Goal: Communication & Community: Answer question/provide support

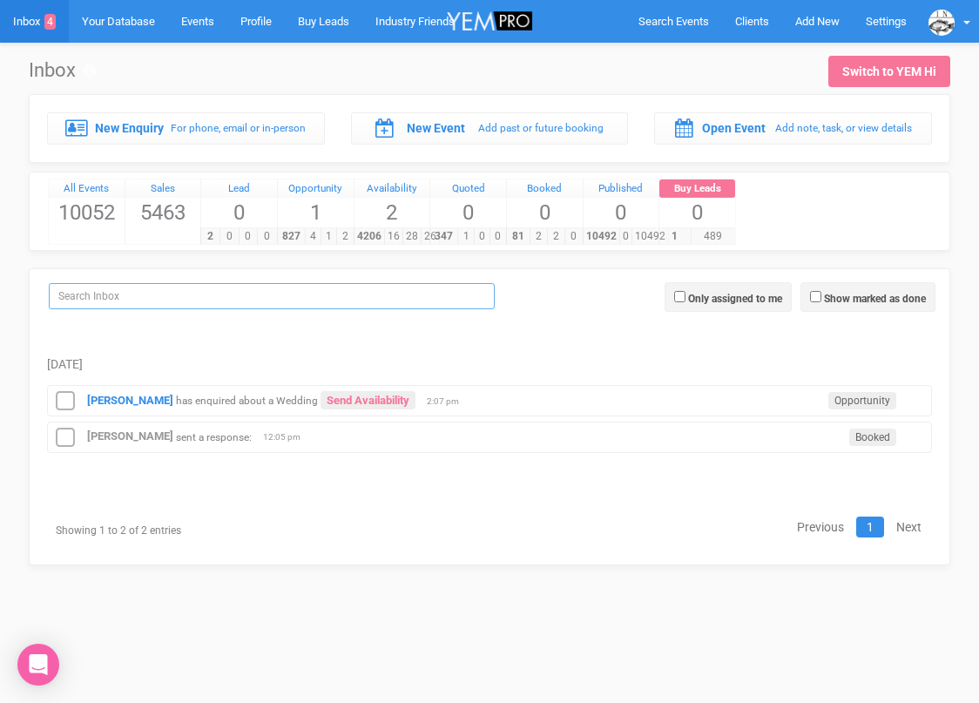
click at [177, 293] on input "search" at bounding box center [272, 296] width 446 height 26
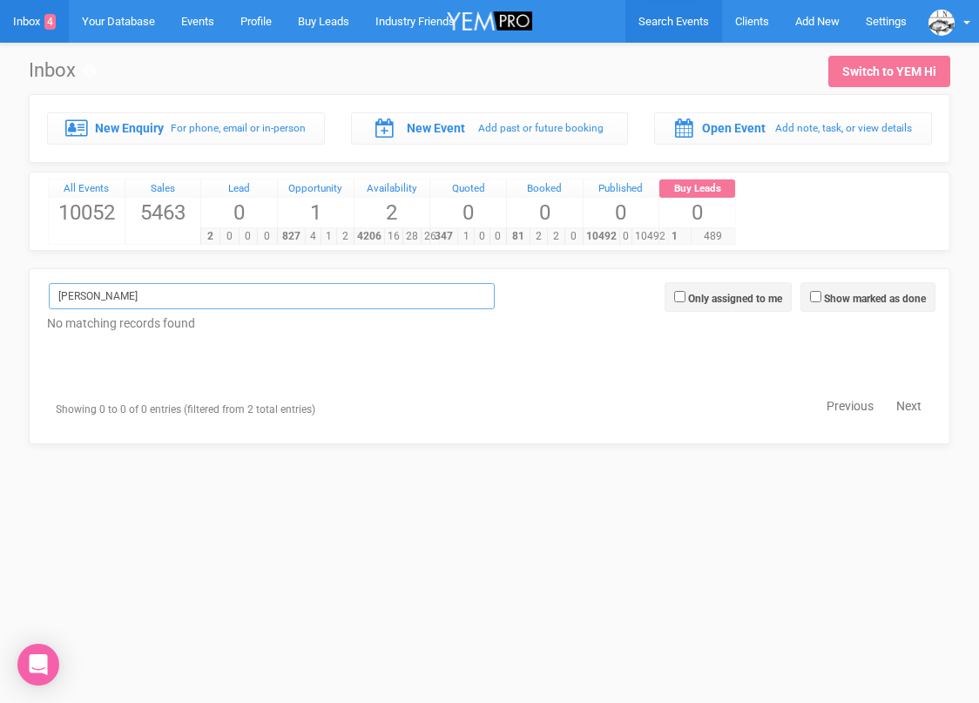
type input "[PERSON_NAME]"
click at [651, 28] on link "Search Events" at bounding box center [673, 21] width 97 height 43
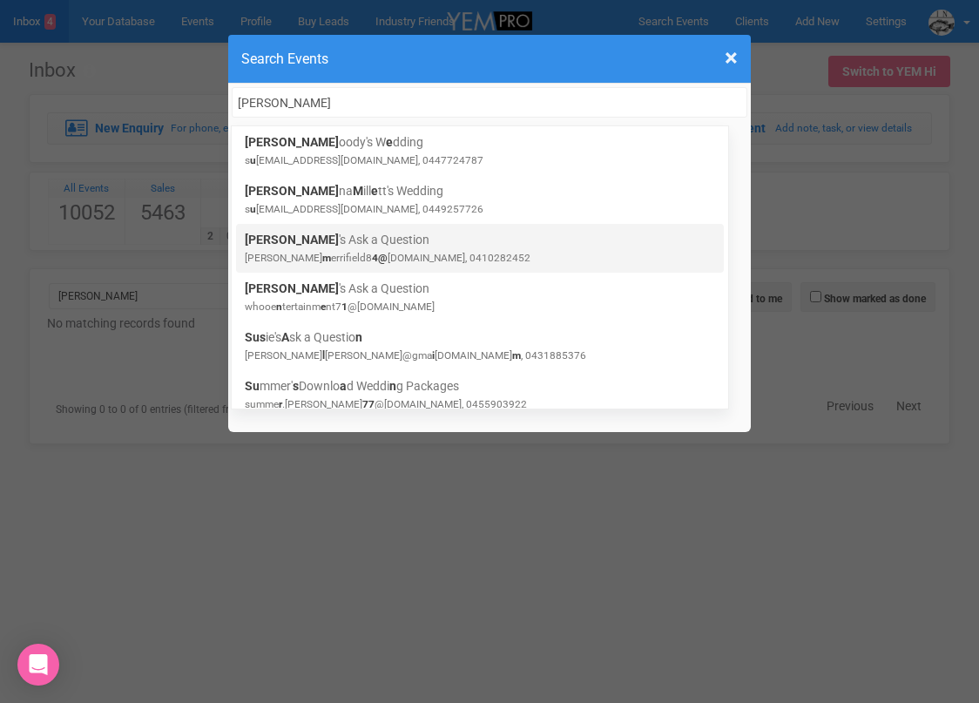
type input "[PERSON_NAME]"
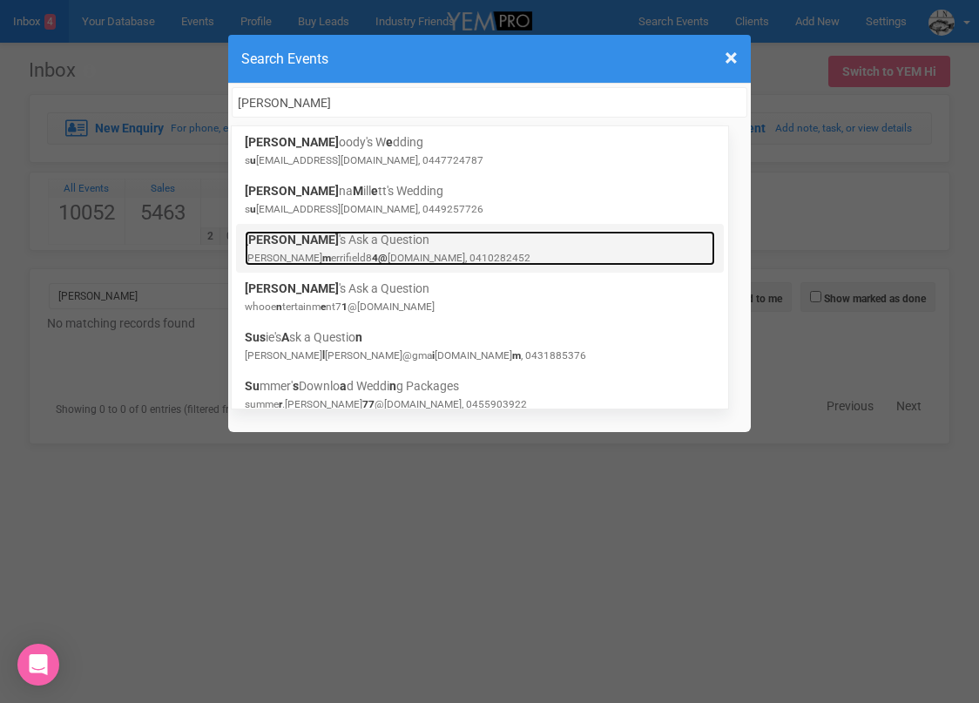
click at [410, 246] on link "[PERSON_NAME] 's Ask a Question [PERSON_NAME] errifield8 4@ [DOMAIN_NAME], 0410…" at bounding box center [480, 248] width 470 height 35
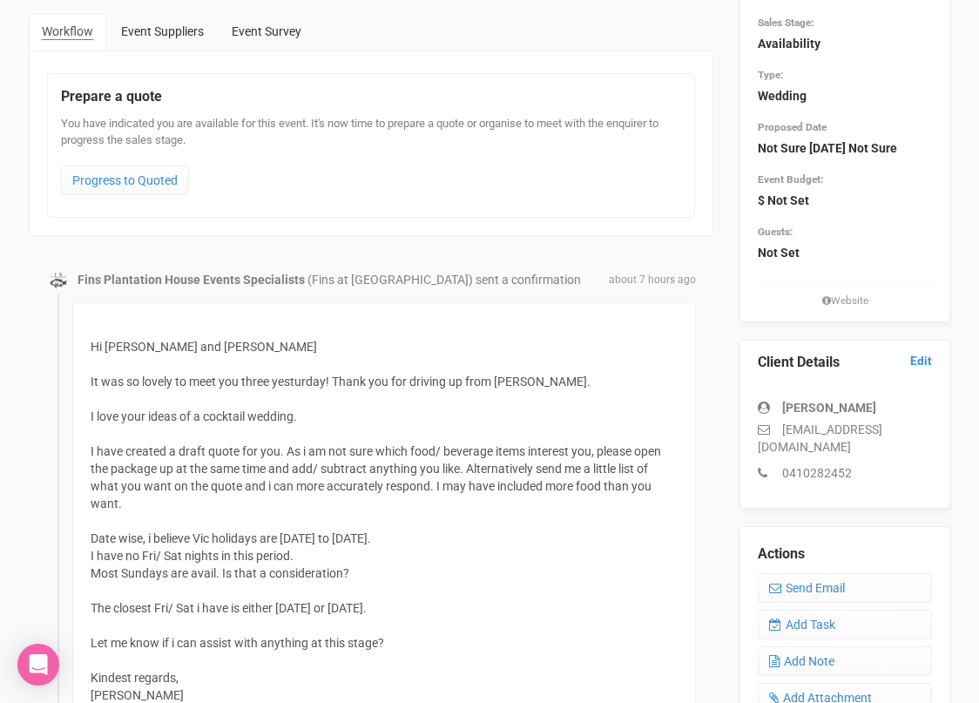
scroll to position [327, 0]
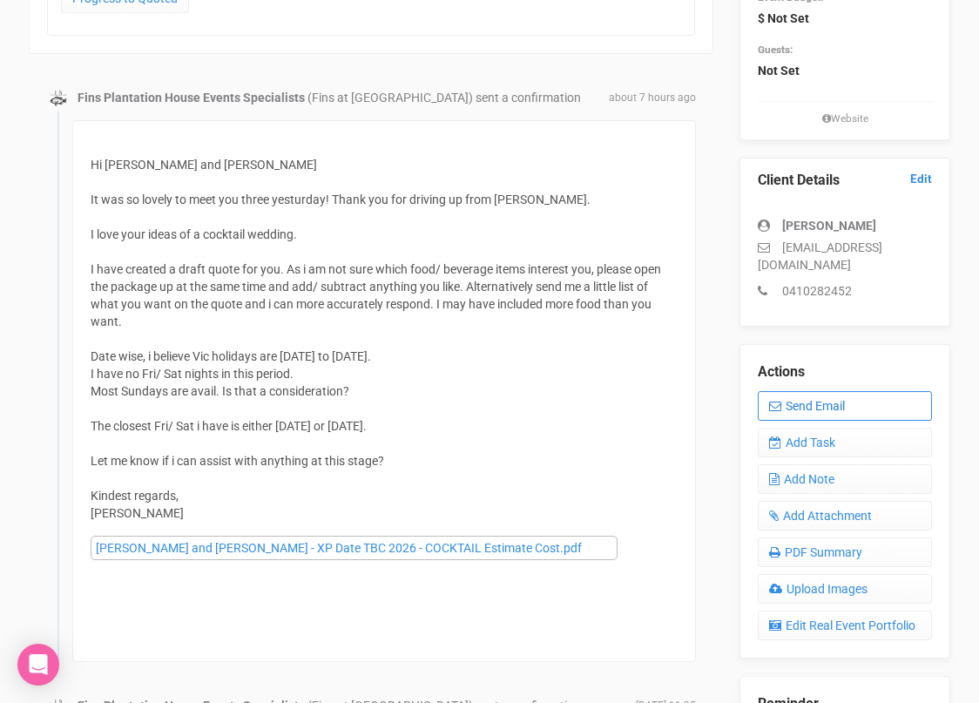
click at [795, 414] on link "Send Email" at bounding box center [845, 406] width 174 height 30
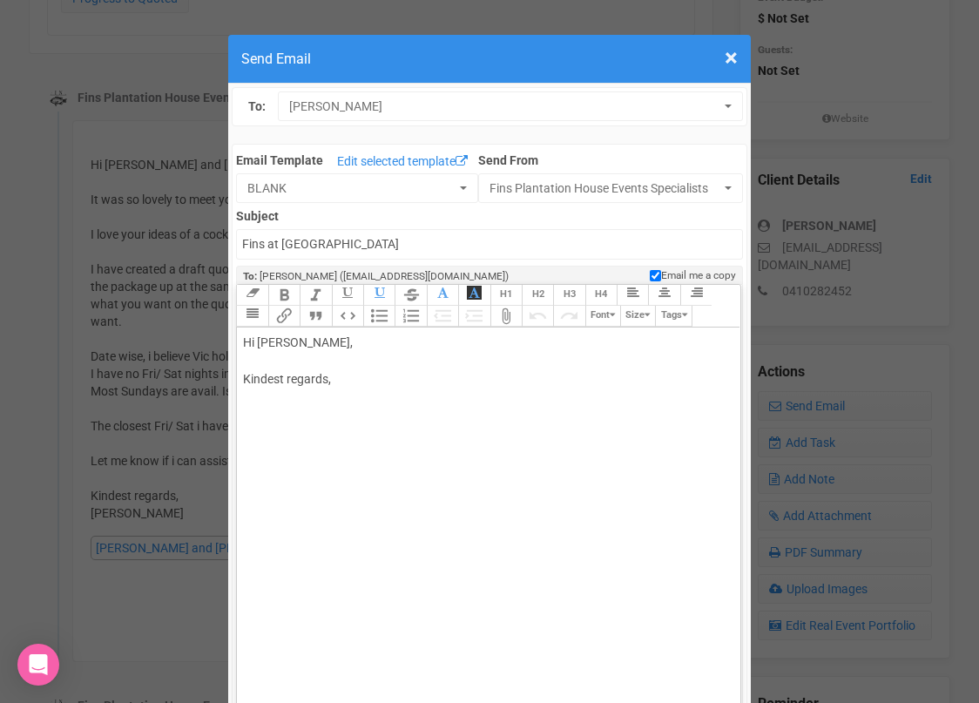
drag, startPoint x: 293, startPoint y: 344, endPoint x: 382, endPoint y: 345, distance: 88.8
click at [381, 346] on div "Hi [PERSON_NAME], Kindest regards," at bounding box center [485, 379] width 484 height 91
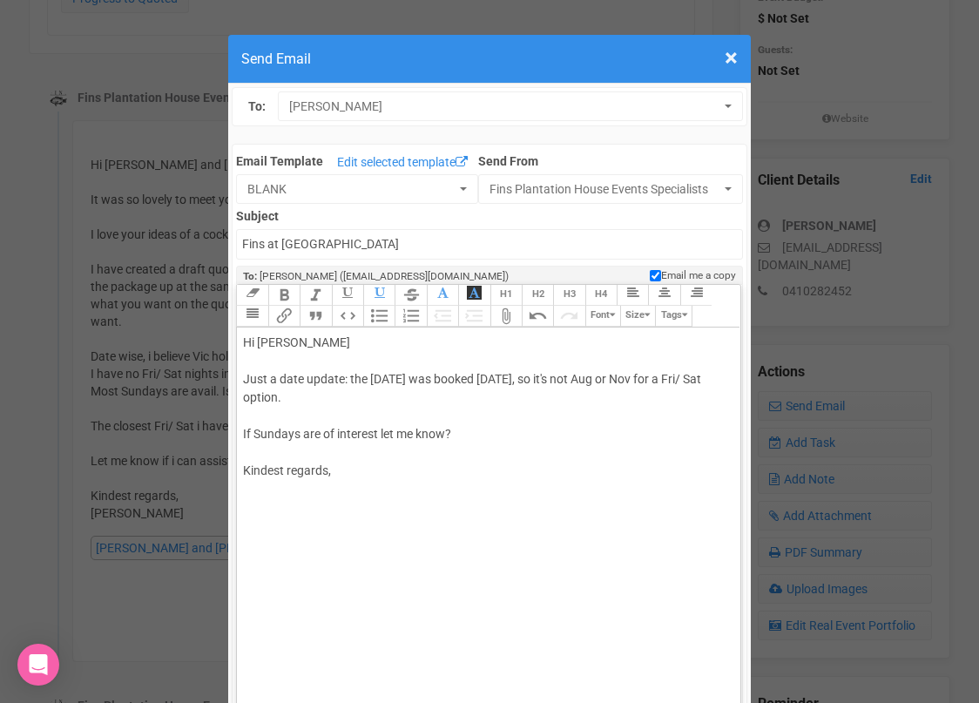
click at [393, 470] on div "Hi [PERSON_NAME] Just a date update: the [DATE] was booked [DATE], so it's not …" at bounding box center [485, 425] width 484 height 183
type trix-editor "<div>Hi [PERSON_NAME];<br><br>Just a date update: the [DATE] was booked [DATE],…"
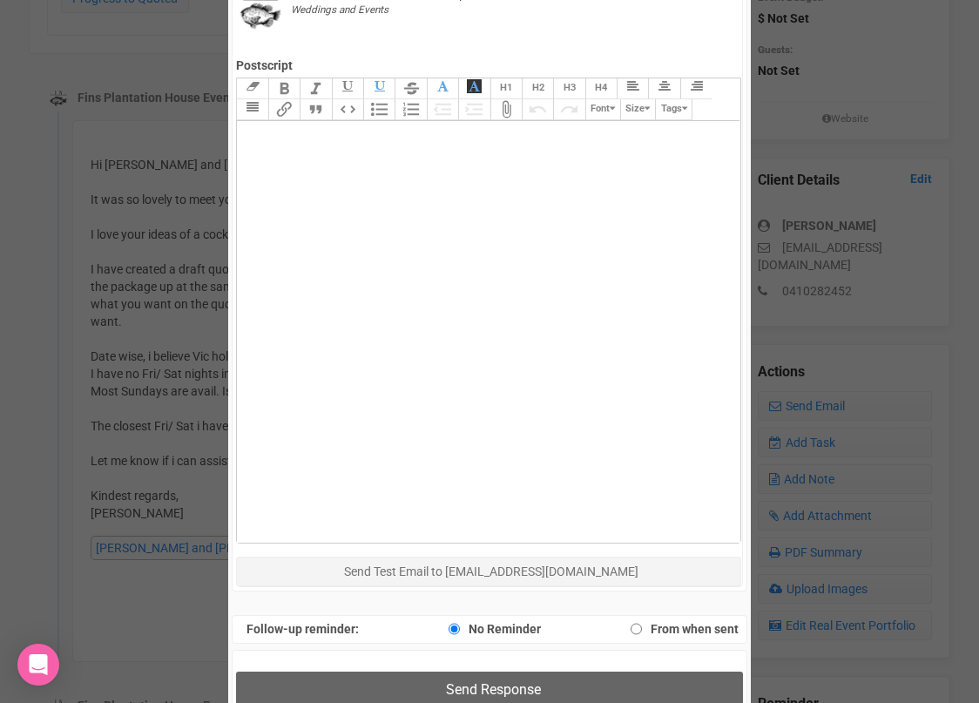
scroll to position [853, 0]
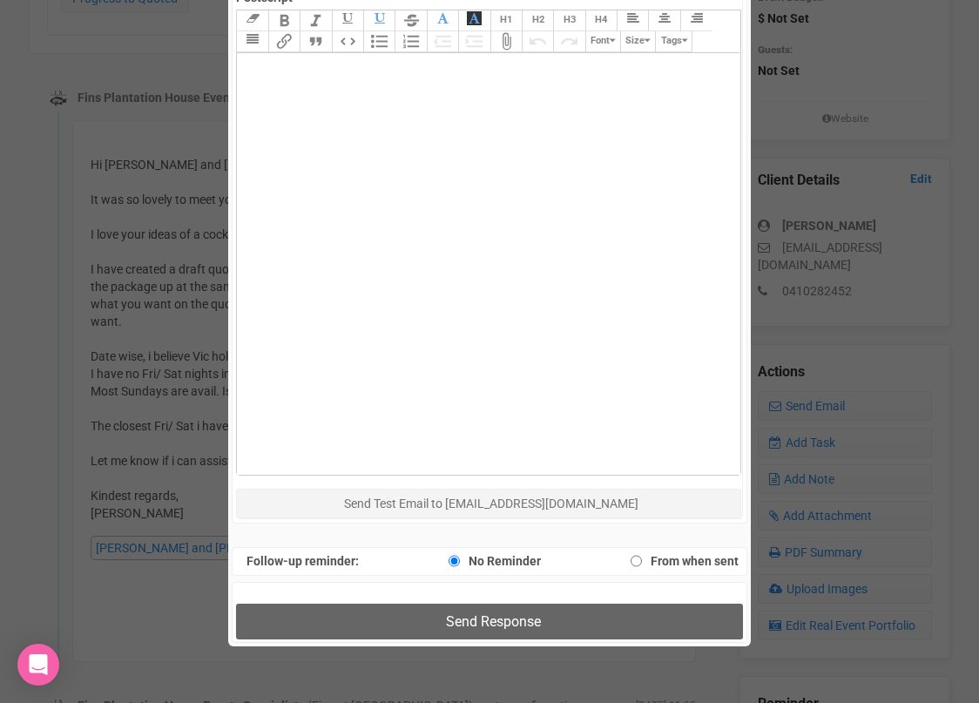
click at [390, 602] on div "Send Response" at bounding box center [489, 612] width 515 height 61
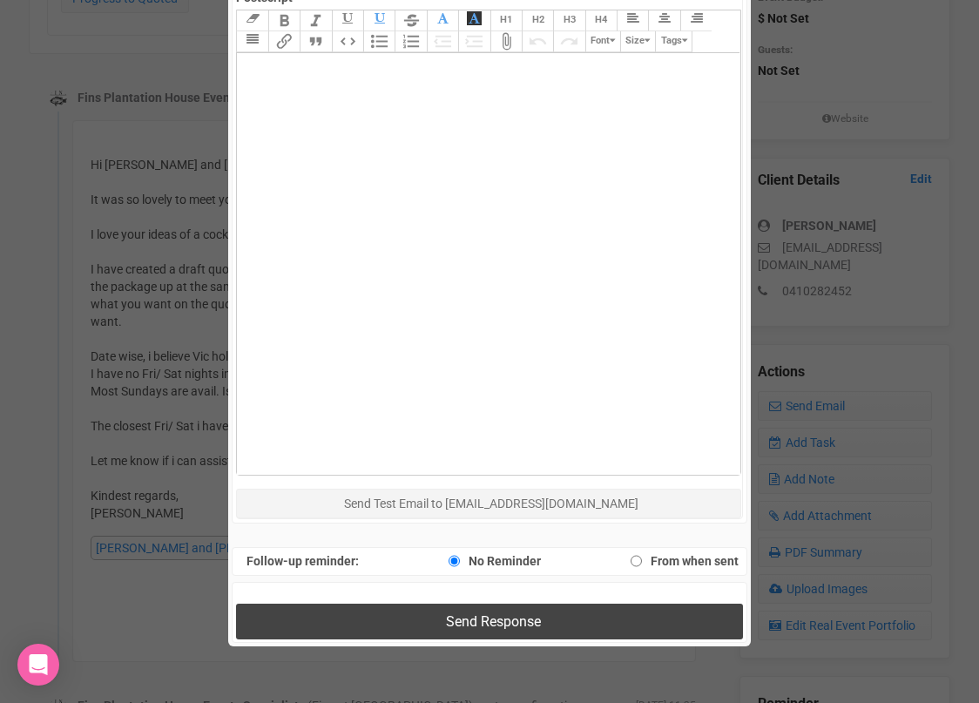
click at [381, 614] on button "Send Response" at bounding box center [489, 621] width 506 height 36
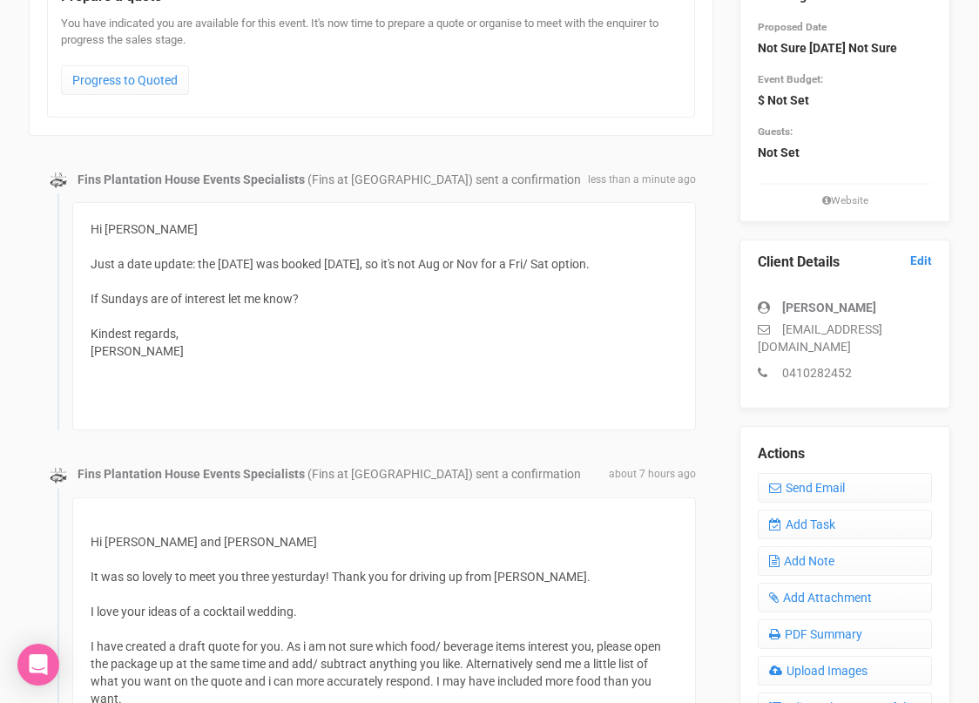
scroll to position [0, 0]
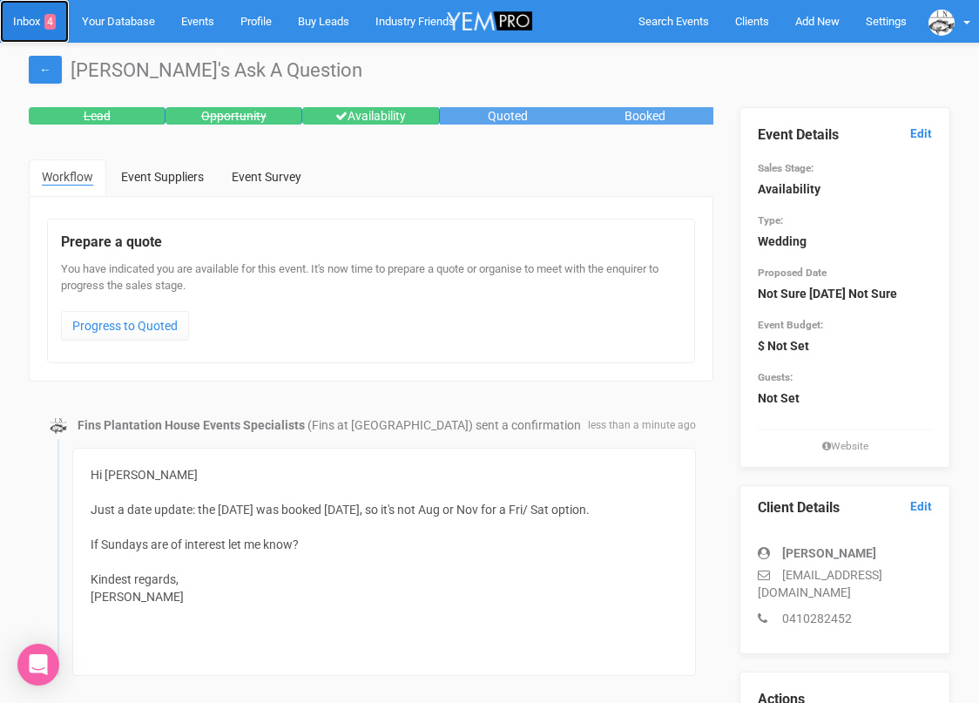
click at [45, 15] on link "Inbox 4" at bounding box center [34, 21] width 69 height 43
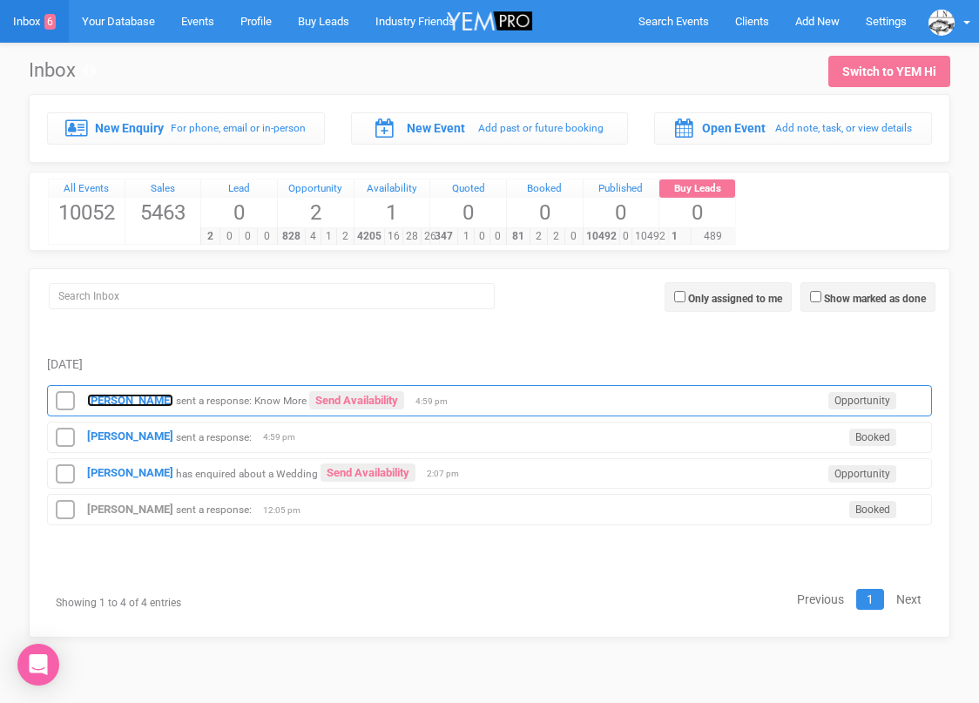
click at [111, 394] on strong "Sheldyn cotton" at bounding box center [130, 400] width 86 height 13
